Goal: Task Accomplishment & Management: Manage account settings

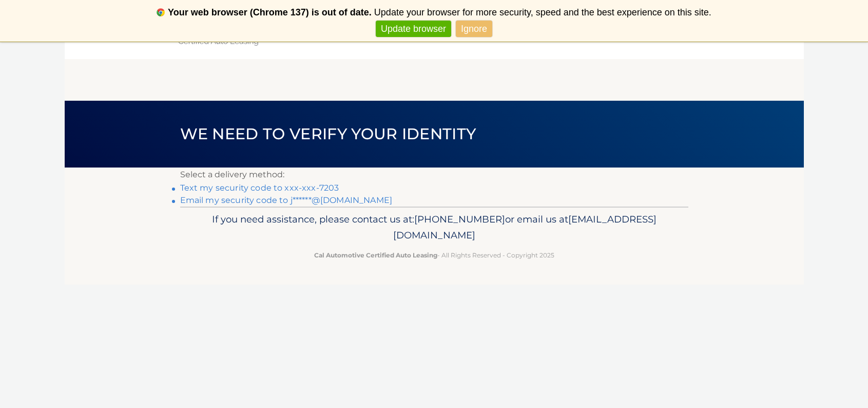
click at [467, 26] on link "Ignore" at bounding box center [474, 29] width 36 height 17
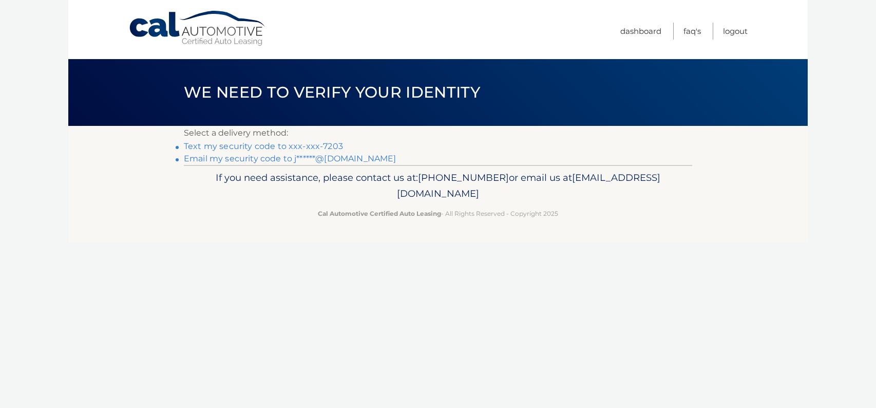
click at [295, 145] on link "Text my security code to xxx-xxx-7203" at bounding box center [263, 146] width 159 height 10
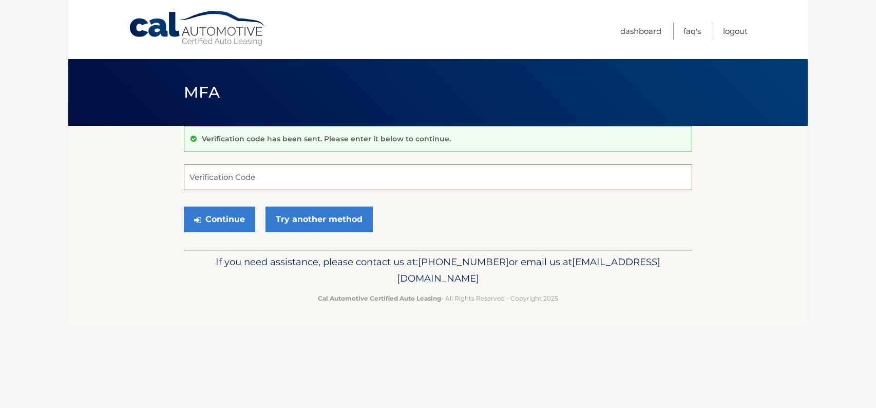
click at [243, 167] on input "Verification Code" at bounding box center [438, 177] width 508 height 26
click at [231, 183] on input "Verification Code" at bounding box center [438, 177] width 508 height 26
type input "465174"
click at [225, 214] on button "Continue" at bounding box center [219, 219] width 71 height 26
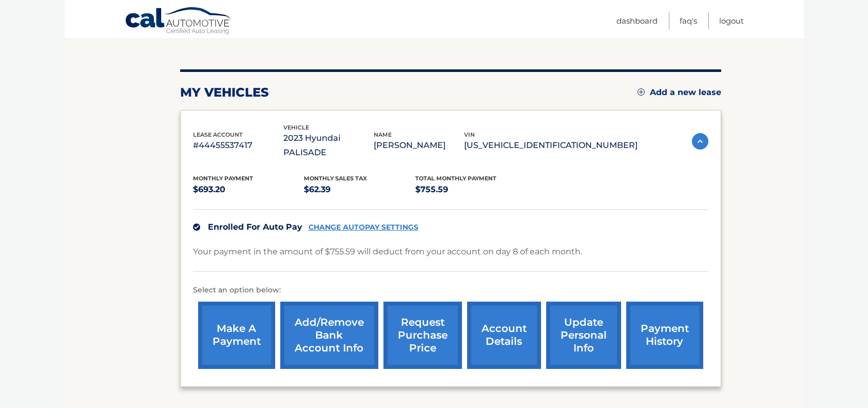
scroll to position [154, 0]
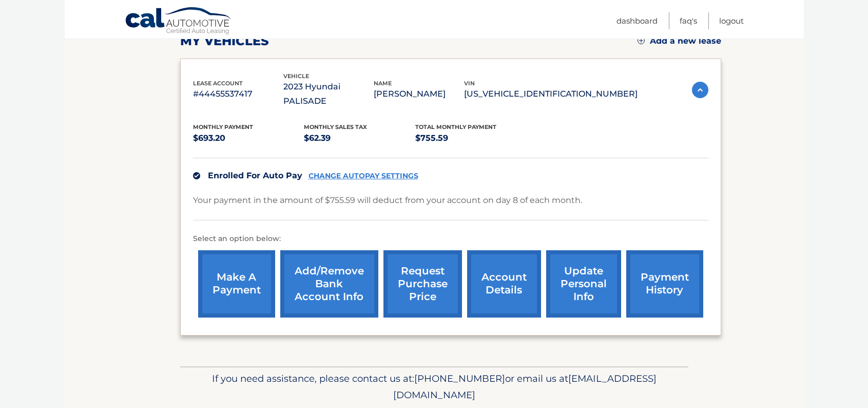
click at [496, 273] on link "account details" at bounding box center [504, 283] width 74 height 67
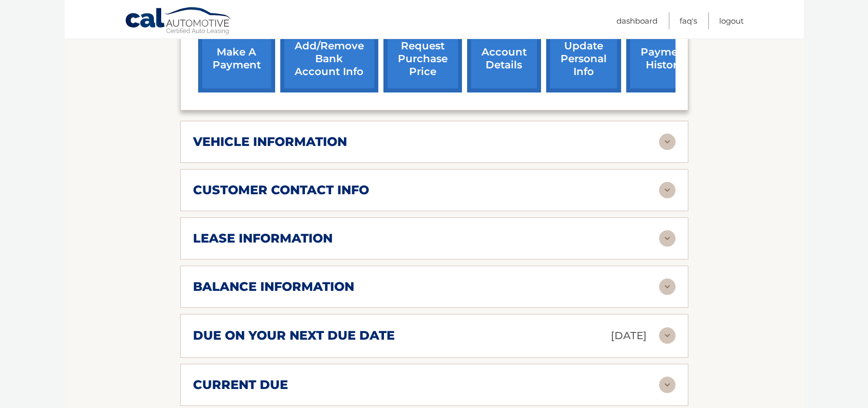
scroll to position [411, 0]
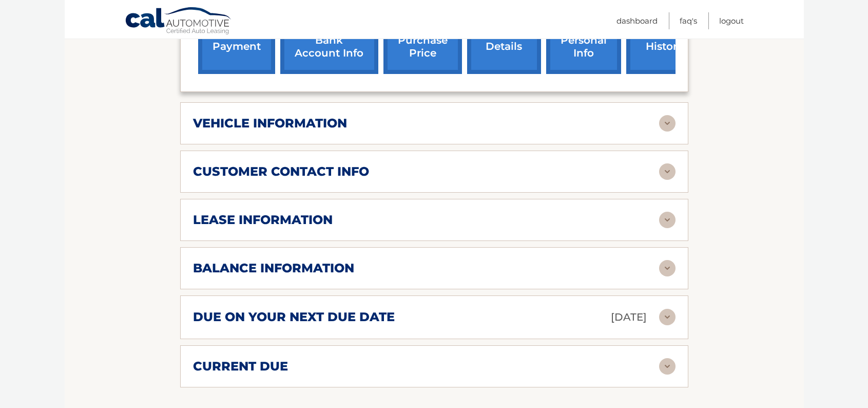
click at [663, 260] on img at bounding box center [667, 268] width 16 height 16
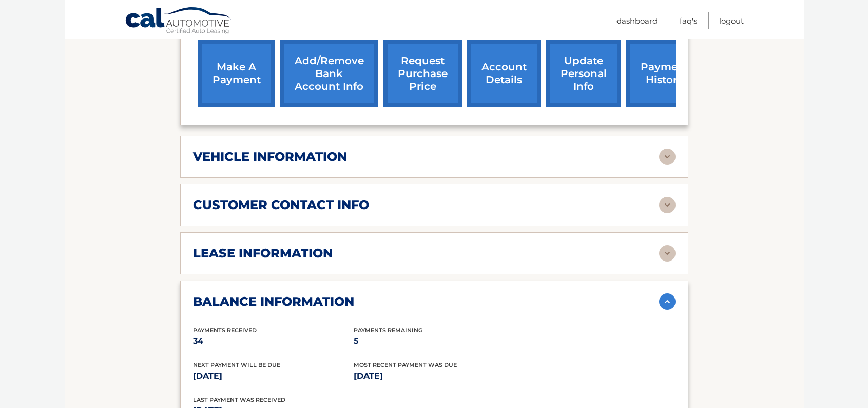
scroll to position [336, 0]
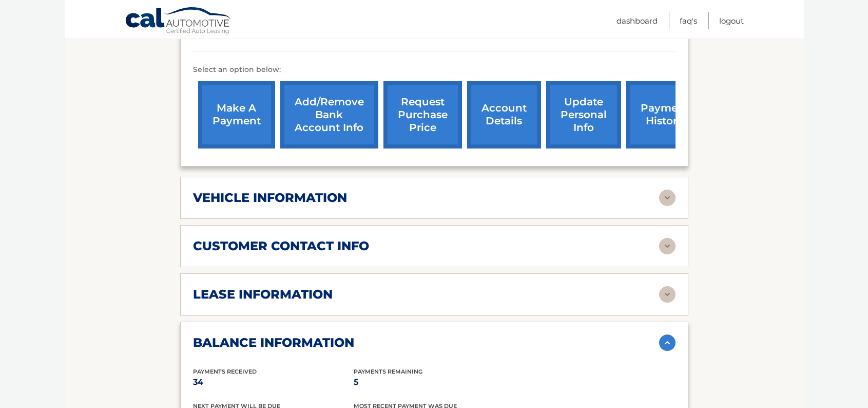
click at [400, 287] on div "lease information" at bounding box center [426, 294] width 466 height 15
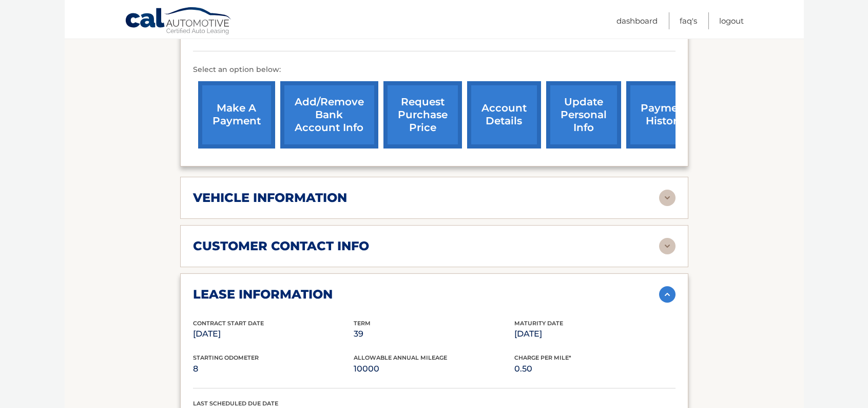
click at [671, 238] on img at bounding box center [667, 246] width 16 height 16
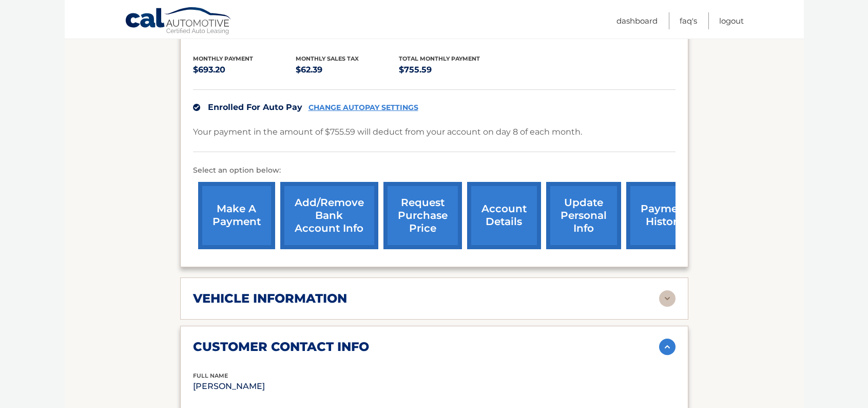
scroll to position [234, 0]
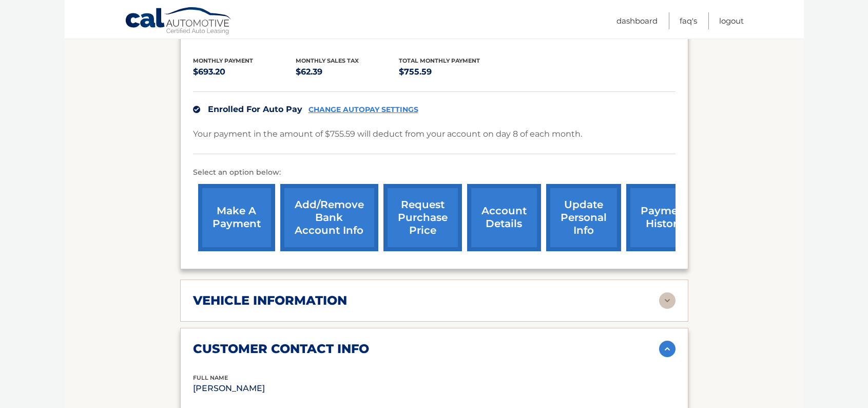
click at [668, 292] on img at bounding box center [667, 300] width 16 height 16
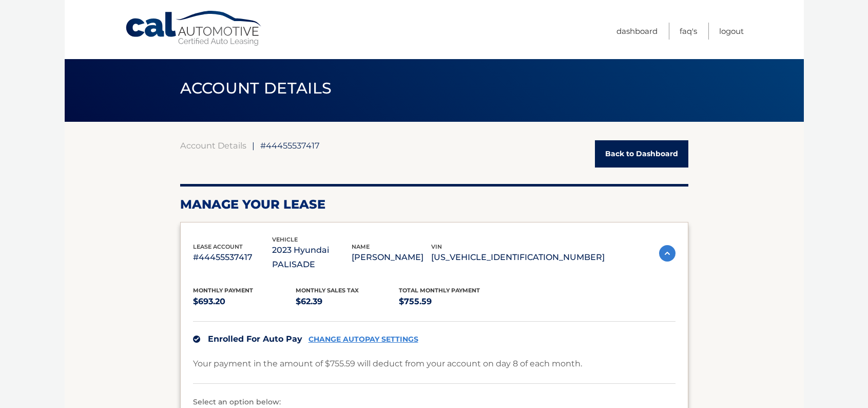
scroll to position [0, 0]
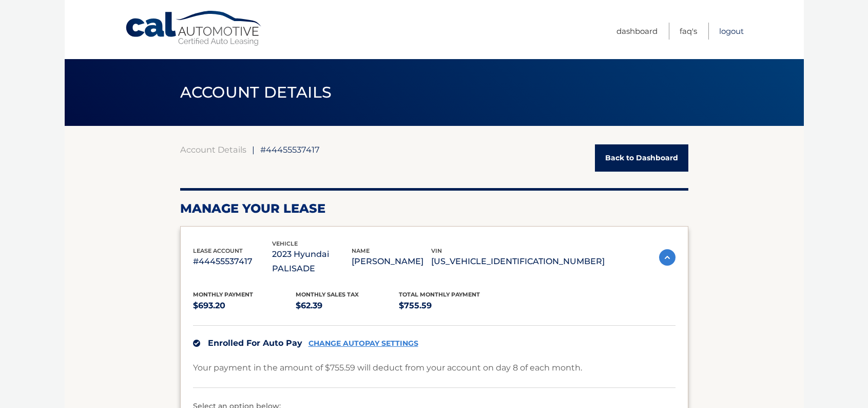
click at [729, 30] on link "Logout" at bounding box center [731, 31] width 25 height 17
